Goal: Transaction & Acquisition: Purchase product/service

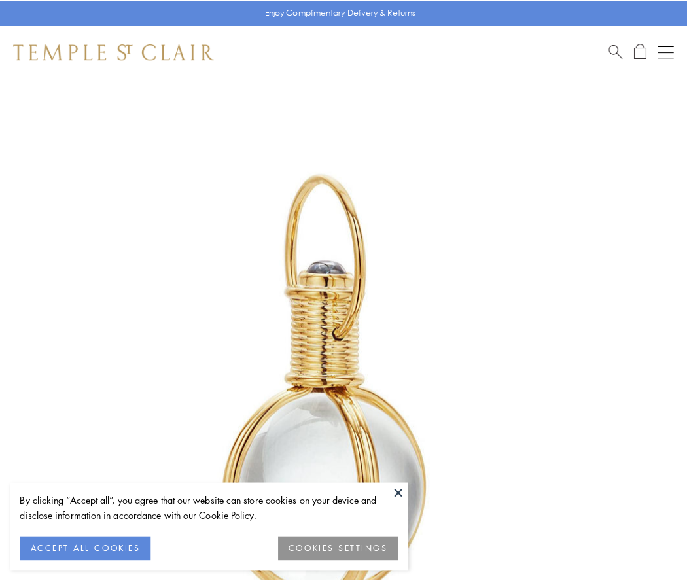
scroll to position [341, 0]
